Goal: Task Accomplishment & Management: Manage account settings

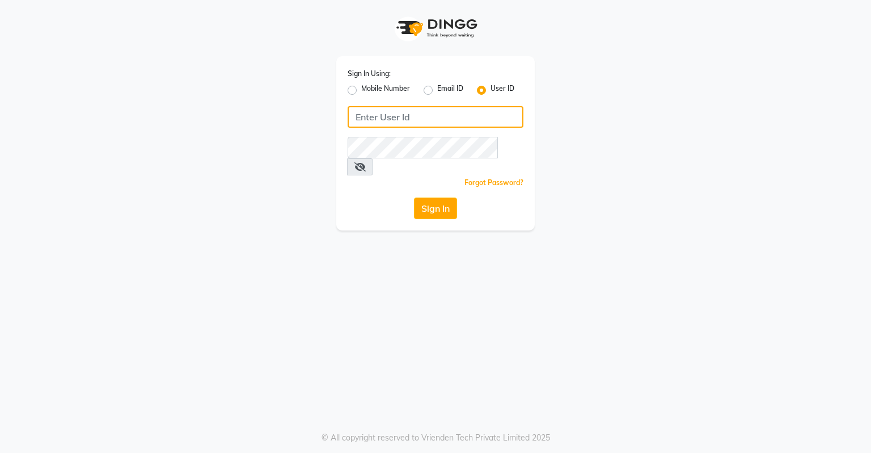
click at [419, 115] on input "Username" at bounding box center [436, 117] width 176 height 22
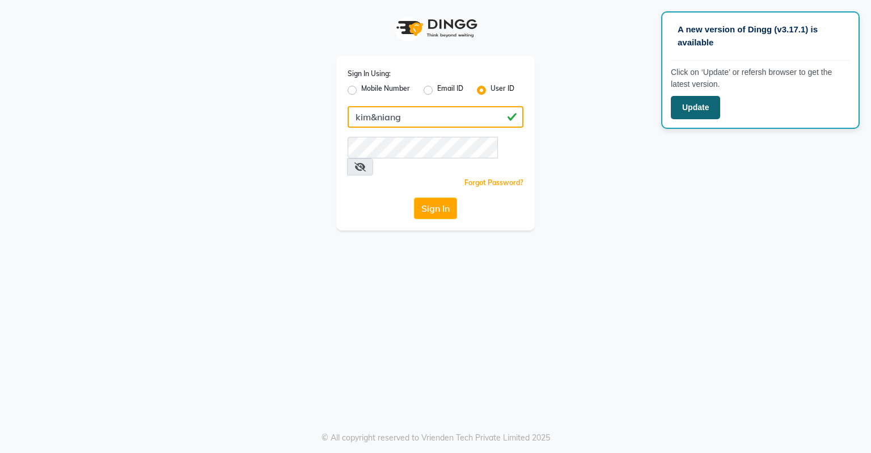
type input "kim&niang"
click at [679, 114] on button "Update" at bounding box center [695, 107] width 49 height 23
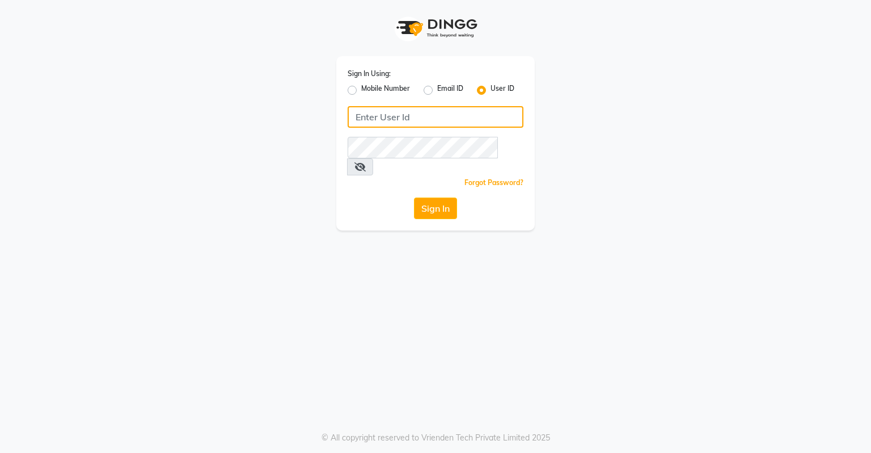
click at [372, 120] on input "Username" at bounding box center [436, 117] width 176 height 22
type input "k&nsalon"
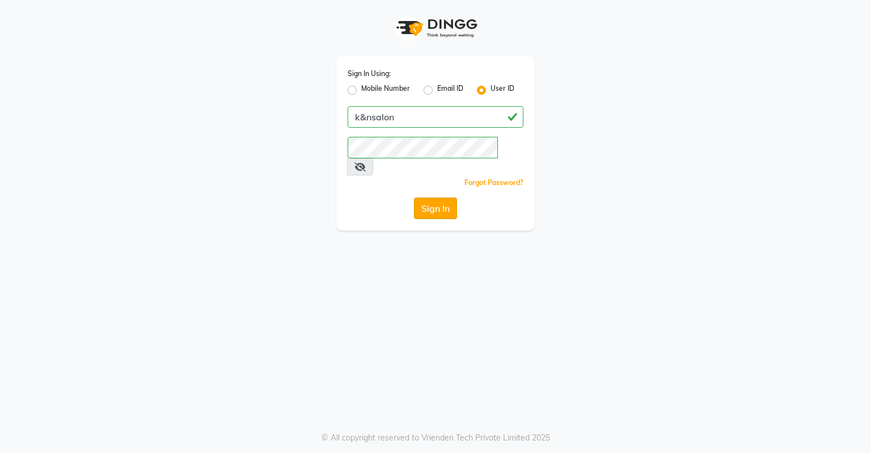
click at [424, 197] on button "Sign In" at bounding box center [435, 208] width 43 height 22
